Goal: Find specific page/section: Find specific page/section

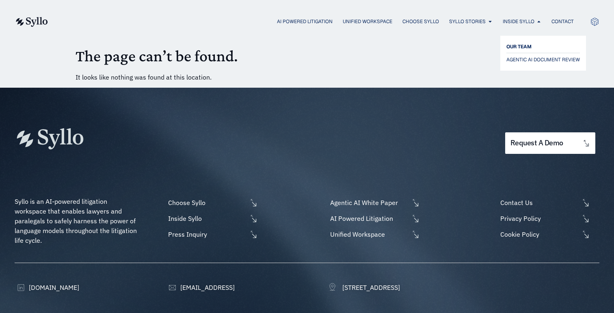
click at [521, 48] on span "OUR TEAM" at bounding box center [519, 47] width 25 height 10
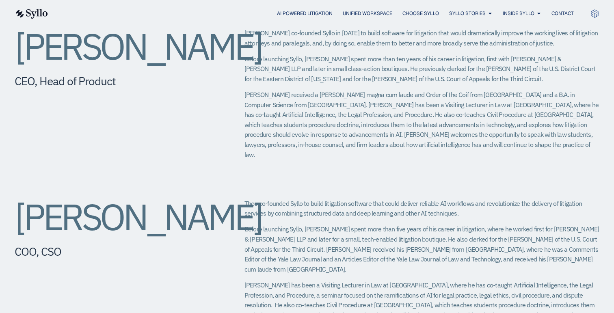
scroll to position [346, 0]
drag, startPoint x: 121, startPoint y: 93, endPoint x: 20, endPoint y: 50, distance: 110.0
click at [20, 50] on h2 "[PERSON_NAME]" at bounding box center [113, 46] width 197 height 37
copy h2 "[PERSON_NAME]"
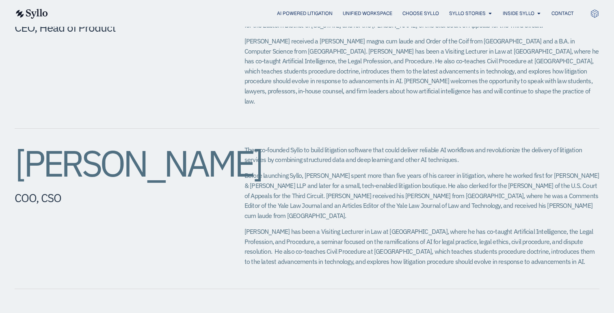
scroll to position [418, 0]
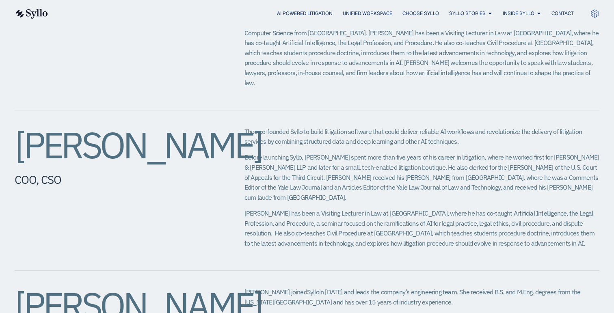
drag, startPoint x: 129, startPoint y: 170, endPoint x: 17, endPoint y: 148, distance: 113.9
click at [17, 148] on h2 "[PERSON_NAME]​" at bounding box center [113, 145] width 197 height 37
copy h2 "[PERSON_NAME]​"
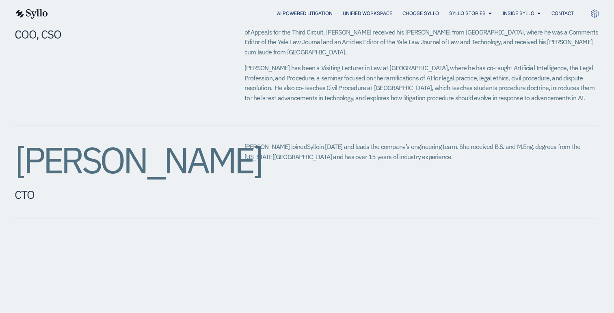
scroll to position [567, 0]
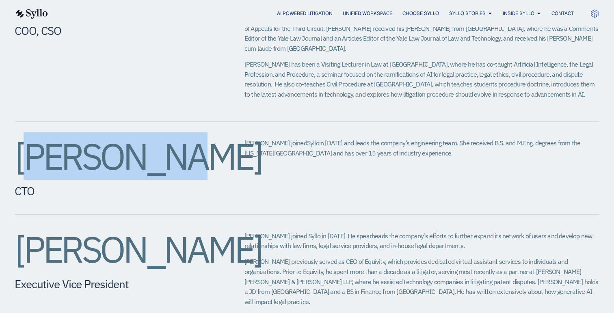
drag, startPoint x: 194, startPoint y: 138, endPoint x: 43, endPoint y: 138, distance: 151.5
click at [43, 138] on h2 "[PERSON_NAME]" at bounding box center [113, 156] width 197 height 37
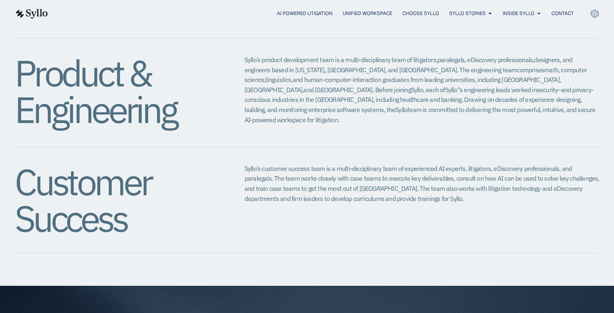
scroll to position [863, 0]
